Goal: Information Seeking & Learning: Learn about a topic

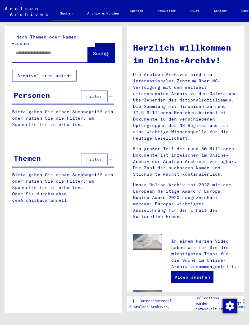
click at [25, 50] on input "text" at bounding box center [43, 53] width 54 height 6
click at [99, 52] on button "Suche" at bounding box center [101, 53] width 27 height 19
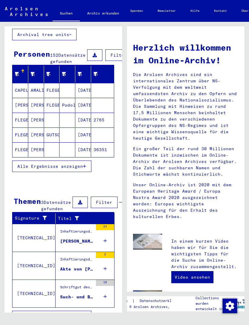
scroll to position [41, 0]
click at [110, 249] on div "24" at bounding box center [105, 237] width 18 height 27
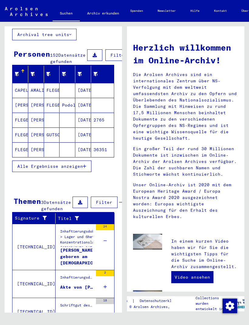
click at [109, 230] on div "24" at bounding box center [105, 227] width 18 height 6
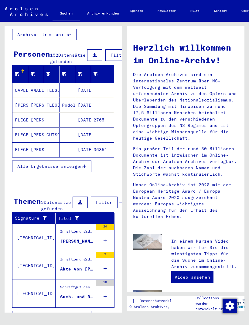
click at [110, 250] on div "24" at bounding box center [105, 237] width 18 height 27
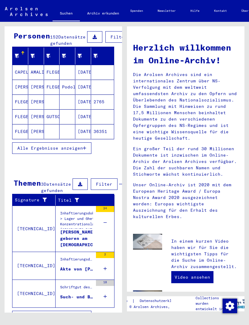
scroll to position [7, 0]
click at [71, 316] on span "Alle Ergebnisse anzeigen" at bounding box center [49, 316] width 65 height 5
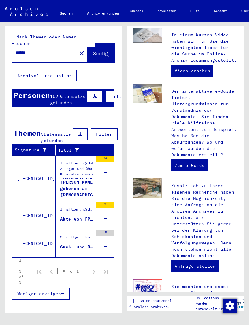
scroll to position [211, 0]
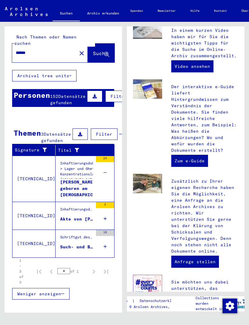
click at [34, 184] on mat-cell "[PERSON_NAME]" at bounding box center [36, 191] width 16 height 15
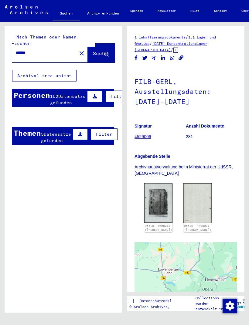
click at [48, 50] on input "******" at bounding box center [44, 53] width 57 height 6
click at [100, 50] on span "Suche" at bounding box center [100, 53] width 15 height 6
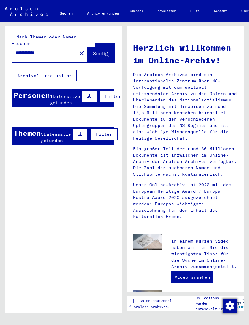
click at [89, 91] on button at bounding box center [89, 97] width 15 height 12
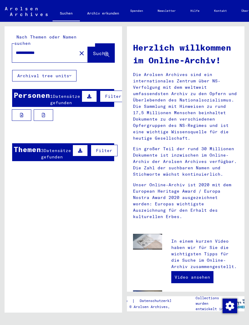
click at [26, 109] on button at bounding box center [21, 115] width 19 height 12
click at [23, 109] on button at bounding box center [21, 115] width 19 height 12
click at [81, 149] on button at bounding box center [79, 151] width 15 height 12
click at [50, 175] on button at bounding box center [43, 170] width 19 height 12
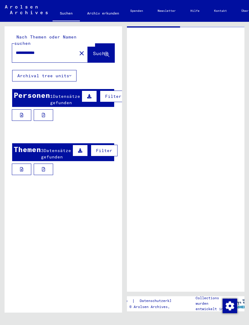
type input "******"
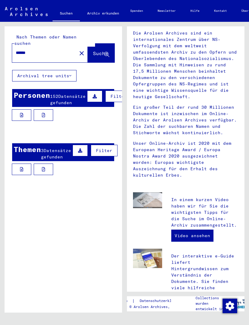
scroll to position [42, 0]
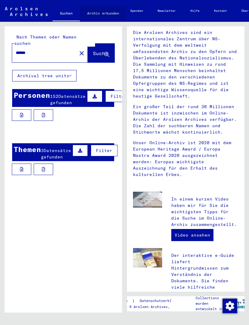
click at [112, 17] on link "Archiv erkunden" at bounding box center [103, 13] width 46 height 15
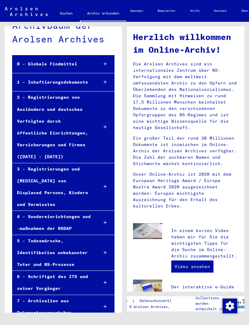
scroll to position [16, 0]
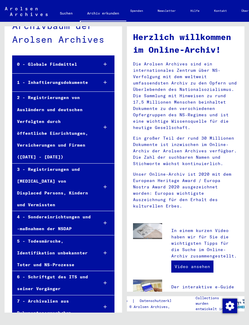
click at [107, 86] on div at bounding box center [105, 83] width 18 height 18
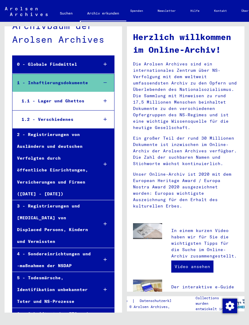
click at [92, 103] on div "1.1 - Lager und Ghettos" at bounding box center [55, 101] width 76 height 12
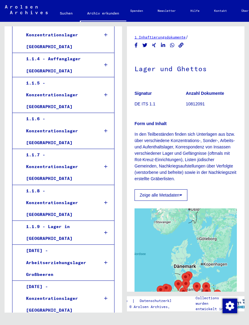
scroll to position [201, 0]
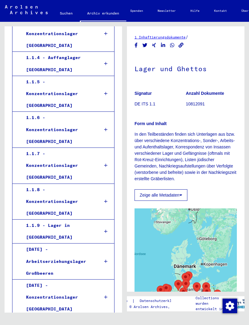
click at [111, 193] on div at bounding box center [105, 202] width 17 height 18
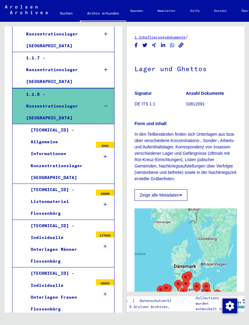
scroll to position [297, 0]
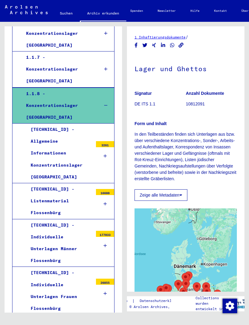
click at [111, 237] on div at bounding box center [105, 246] width 18 height 18
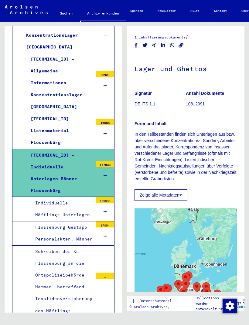
scroll to position [368, 0]
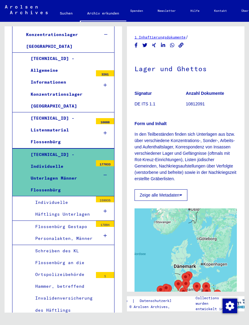
click at [109, 203] on div at bounding box center [105, 212] width 18 height 18
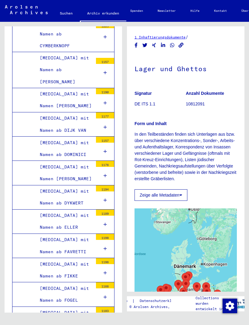
scroll to position [1113, 0]
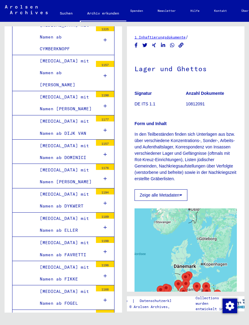
click at [111, 267] on div at bounding box center [105, 276] width 18 height 18
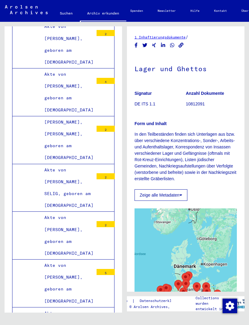
scroll to position [18071, 0]
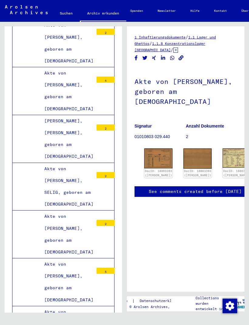
click at [156, 149] on img at bounding box center [158, 159] width 28 height 20
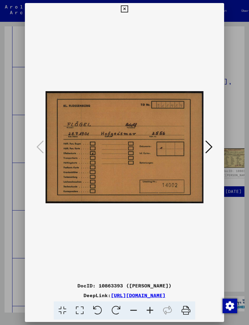
click at [212, 147] on icon at bounding box center [208, 147] width 7 height 15
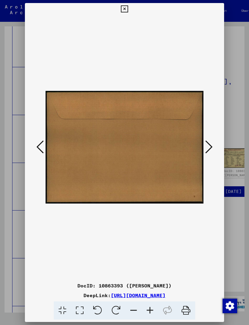
click at [210, 145] on icon at bounding box center [208, 147] width 7 height 15
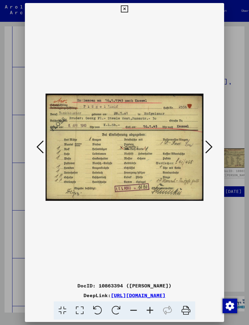
click at [210, 146] on icon at bounding box center [208, 147] width 7 height 15
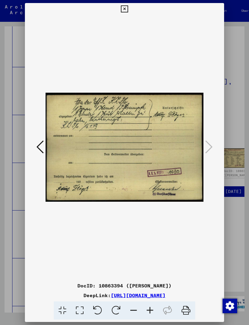
click at [38, 146] on icon at bounding box center [39, 147] width 7 height 15
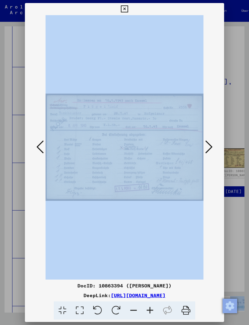
click at [148, 142] on img at bounding box center [124, 147] width 158 height 265
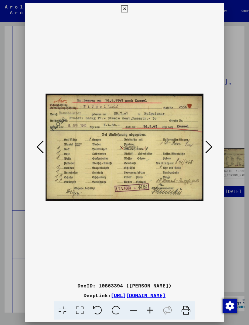
click at [213, 143] on button at bounding box center [208, 147] width 11 height 17
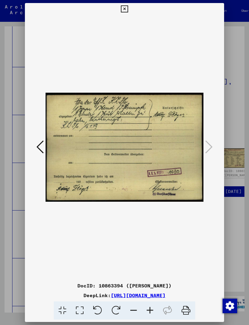
click at [142, 142] on img at bounding box center [124, 147] width 158 height 265
click at [139, 145] on img at bounding box center [124, 147] width 158 height 265
click at [136, 136] on img at bounding box center [124, 147] width 158 height 265
click at [176, 142] on img at bounding box center [124, 147] width 158 height 265
click at [129, 145] on img at bounding box center [124, 147] width 158 height 265
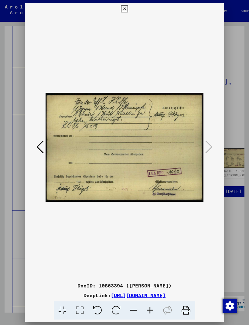
click at [141, 122] on img at bounding box center [124, 147] width 158 height 265
click at [129, 11] on button at bounding box center [124, 9] width 11 height 12
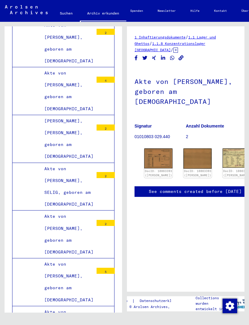
click at [184, 169] on link "DocID: 10863393 ([PERSON_NAME])" at bounding box center [197, 173] width 27 height 8
click at [117, 18] on link "Archiv erkunden" at bounding box center [103, 14] width 46 height 16
